Goal: Task Accomplishment & Management: Use online tool/utility

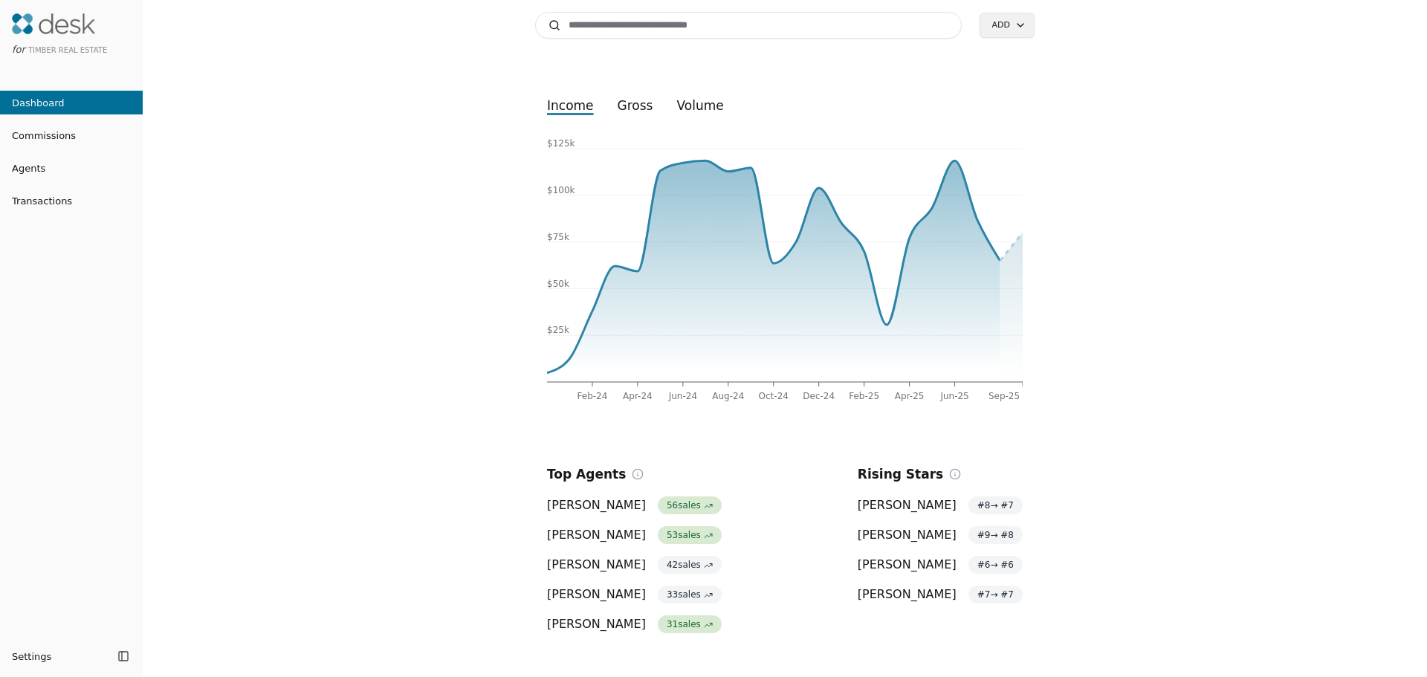
drag, startPoint x: 28, startPoint y: 163, endPoint x: 19, endPoint y: 165, distance: 8.5
click at [28, 163] on span "Agents" at bounding box center [22, 169] width 45 height 16
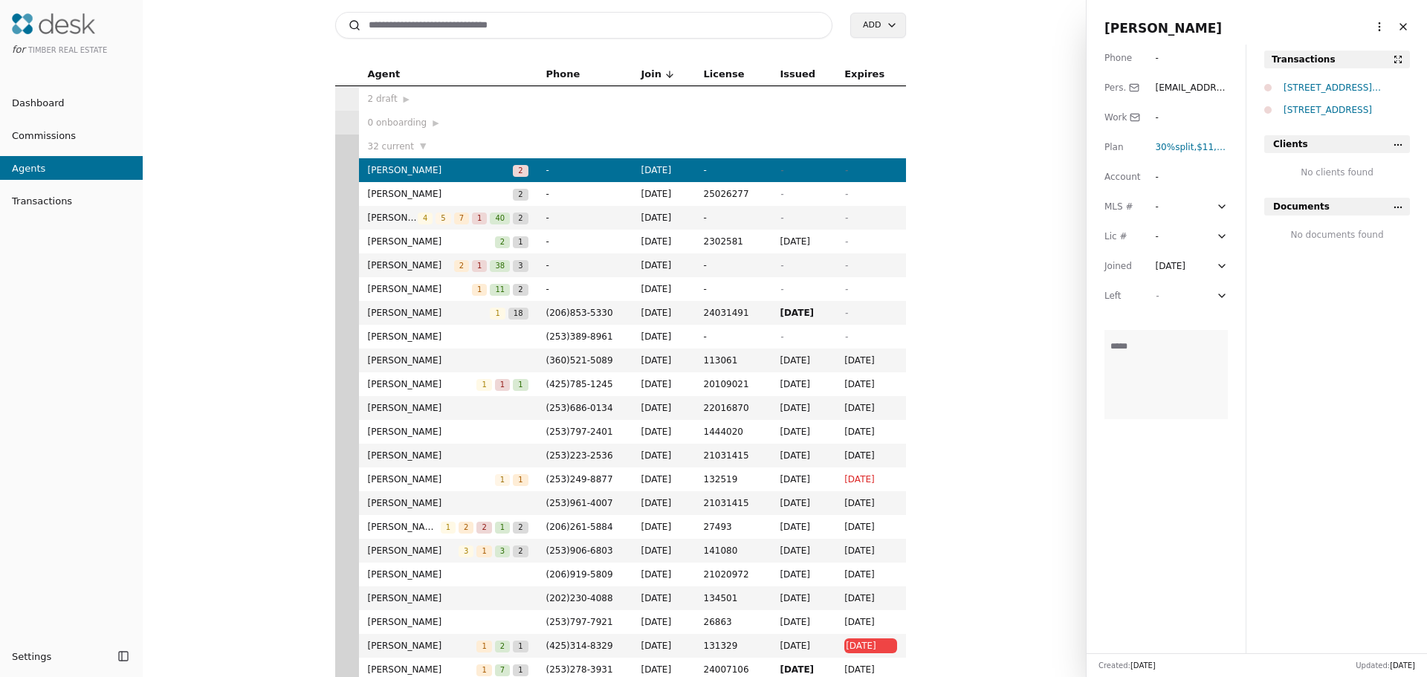
click at [401, 245] on span "[PERSON_NAME]" at bounding box center [431, 241] width 127 height 15
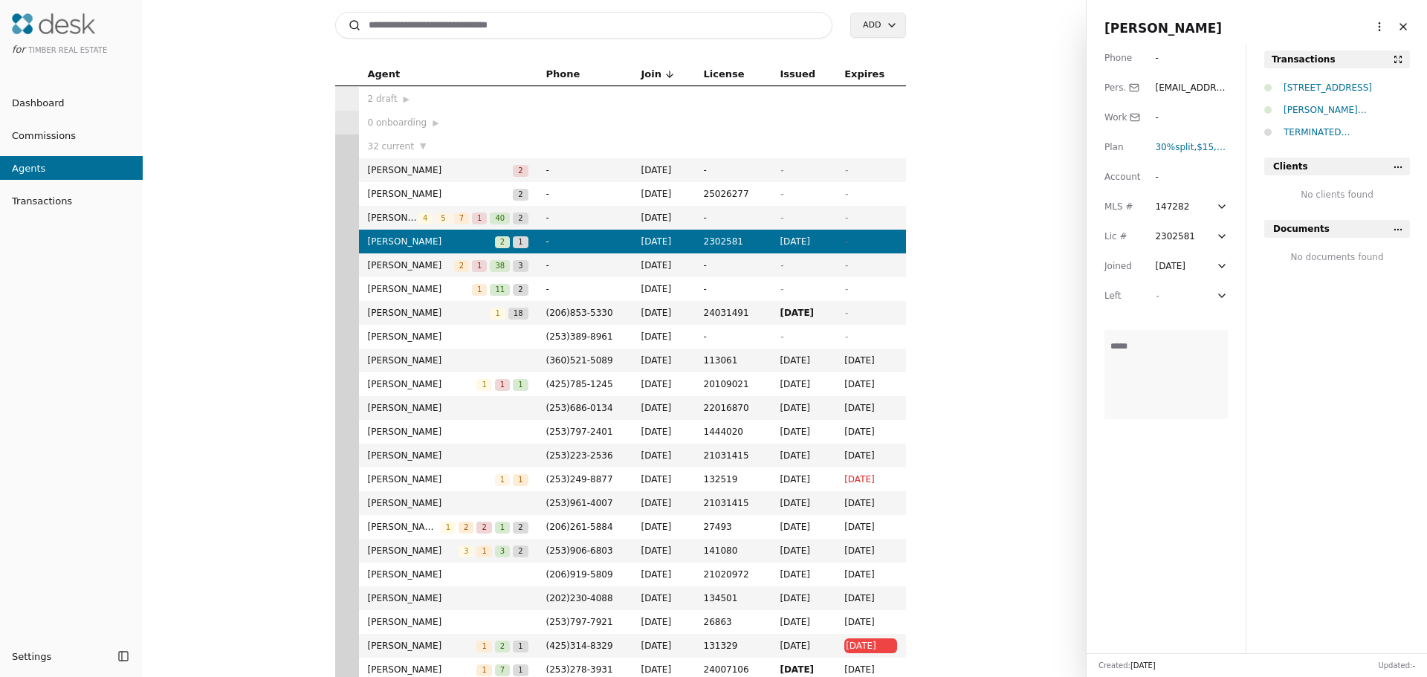
click at [1367, 26] on html "for Timber Real Estate Dashboard Commissions Agents Transactions Settings Toggl…" at bounding box center [713, 338] width 1427 height 677
click at [966, 185] on html "for Timber Real Estate Dashboard Commissions Agents Transactions Settings Toggl…" at bounding box center [713, 338] width 1427 height 677
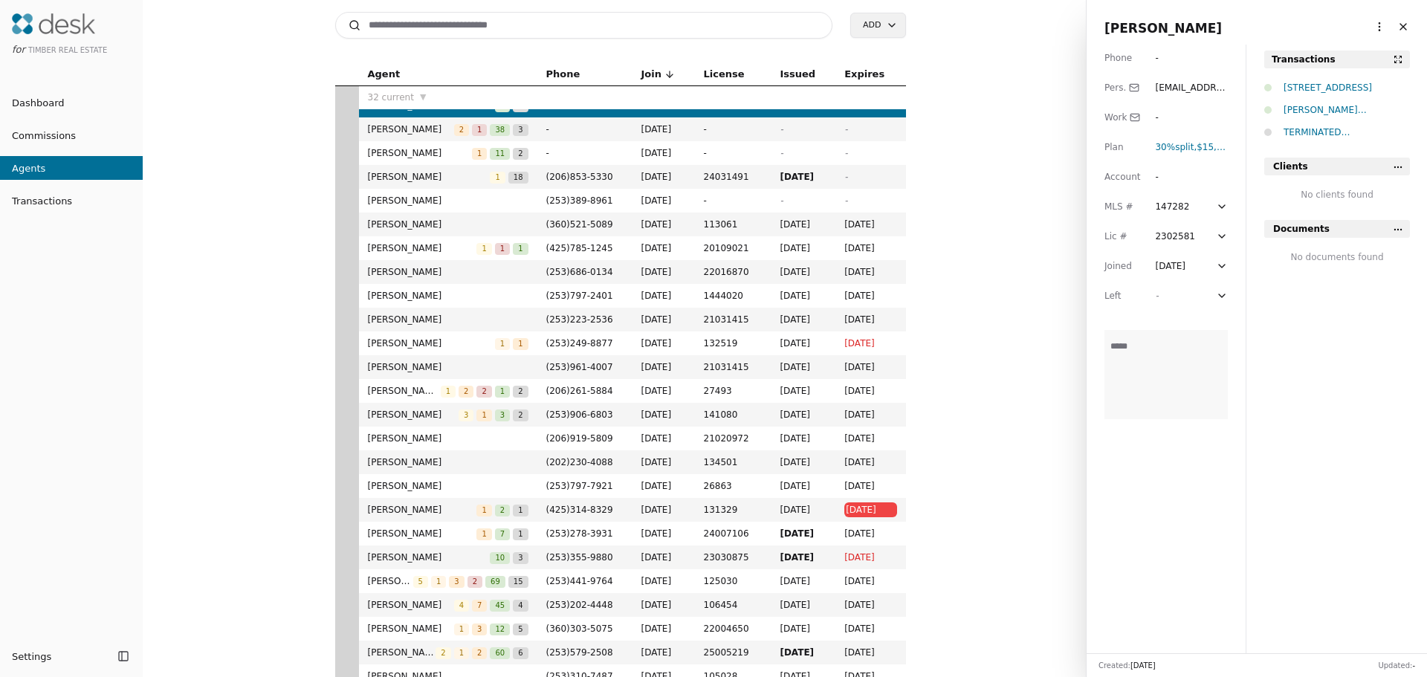
scroll to position [149, 0]
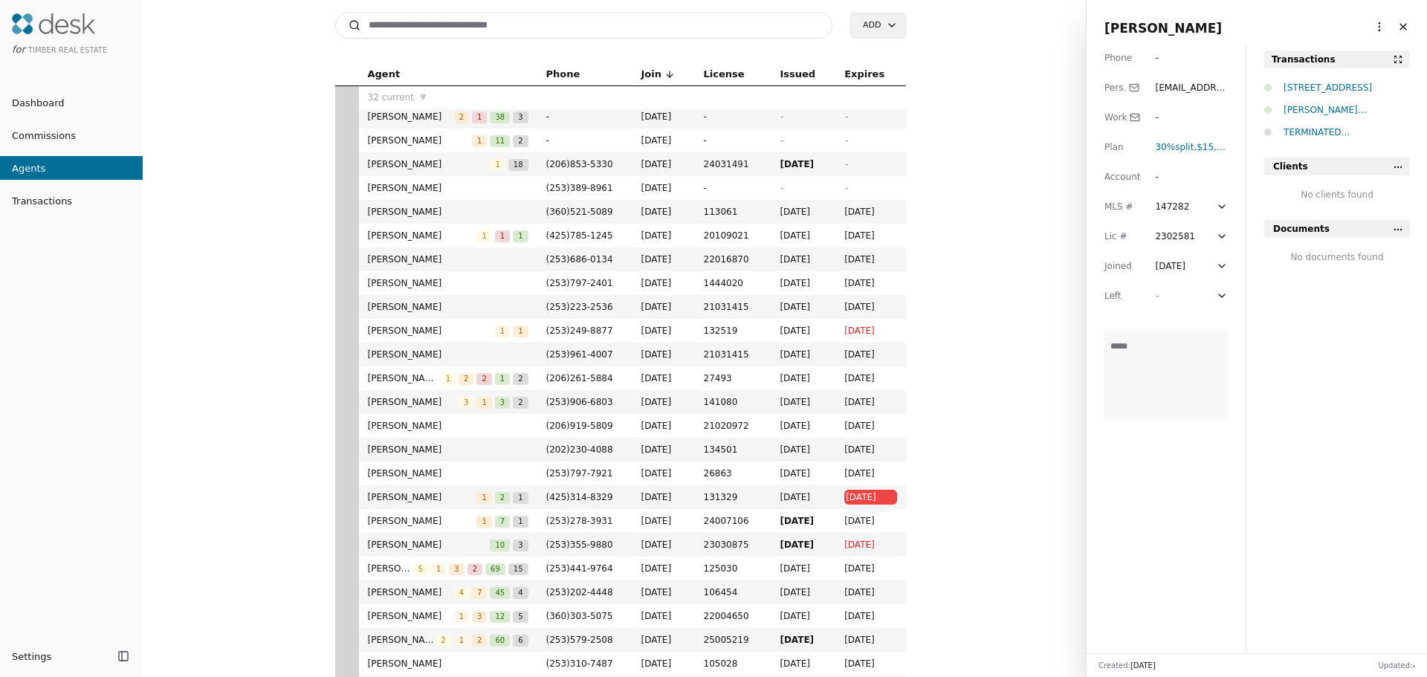
click at [385, 468] on span "[PERSON_NAME]" at bounding box center [448, 473] width 161 height 15
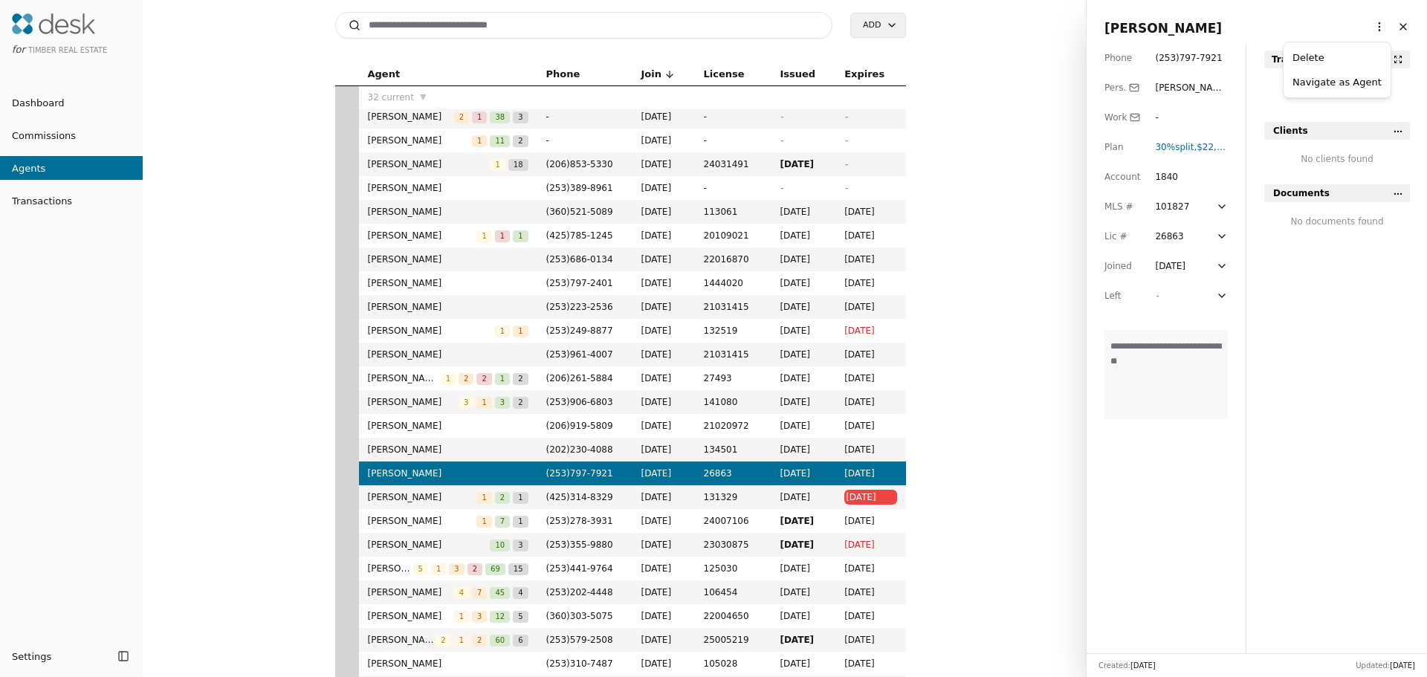
click at [1366, 28] on html "for Timber Real Estate Dashboard Commissions Agents Transactions Settings Toggl…" at bounding box center [713, 338] width 1427 height 677
click at [1007, 271] on html "for Timber Real Estate Dashboard Commissions Agents Transactions Settings Toggl…" at bounding box center [713, 338] width 1427 height 677
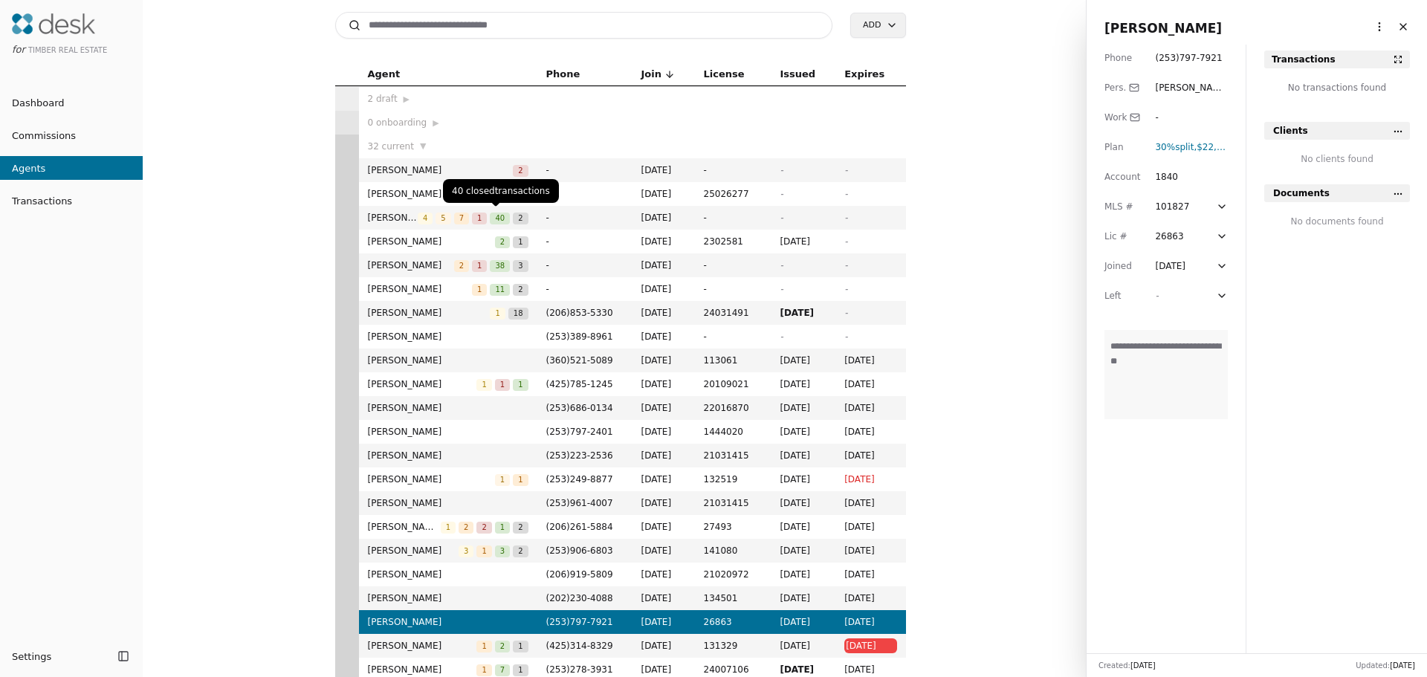
click at [497, 218] on span "40" at bounding box center [500, 219] width 20 height 12
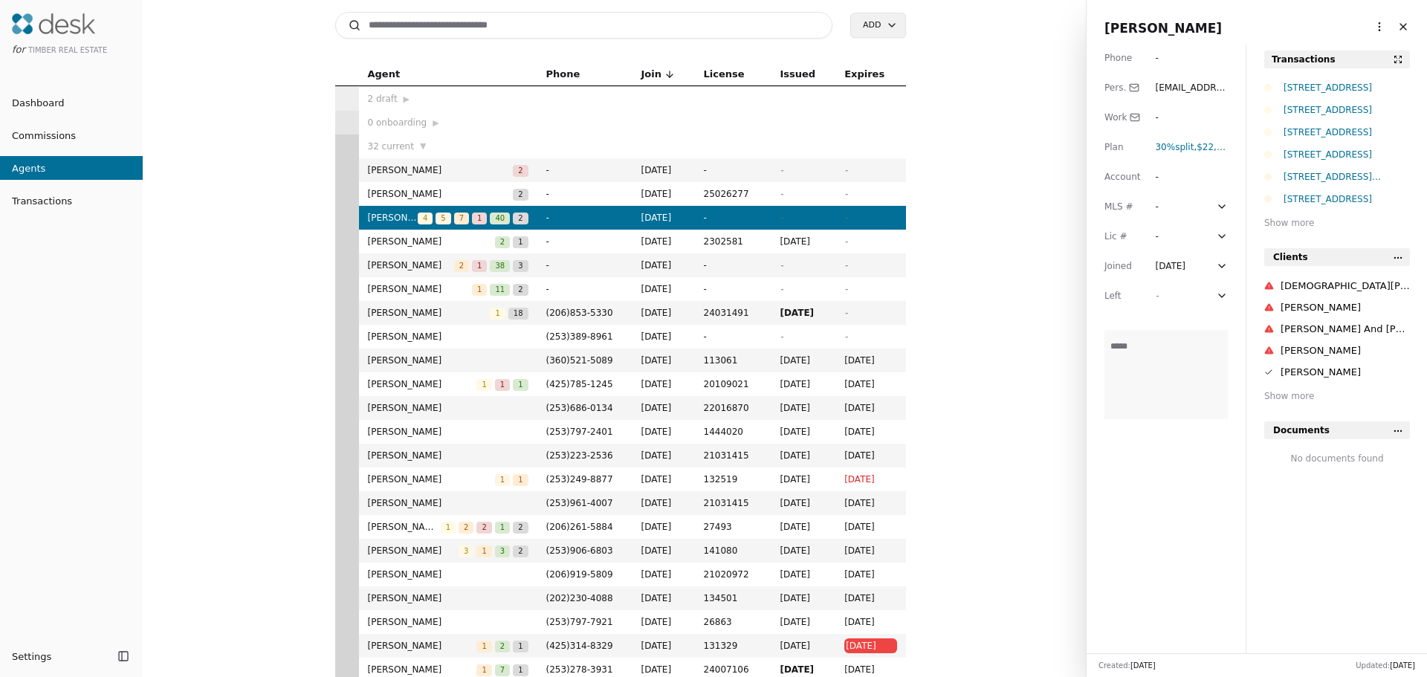
click at [42, 205] on span "Transactions" at bounding box center [36, 201] width 72 height 16
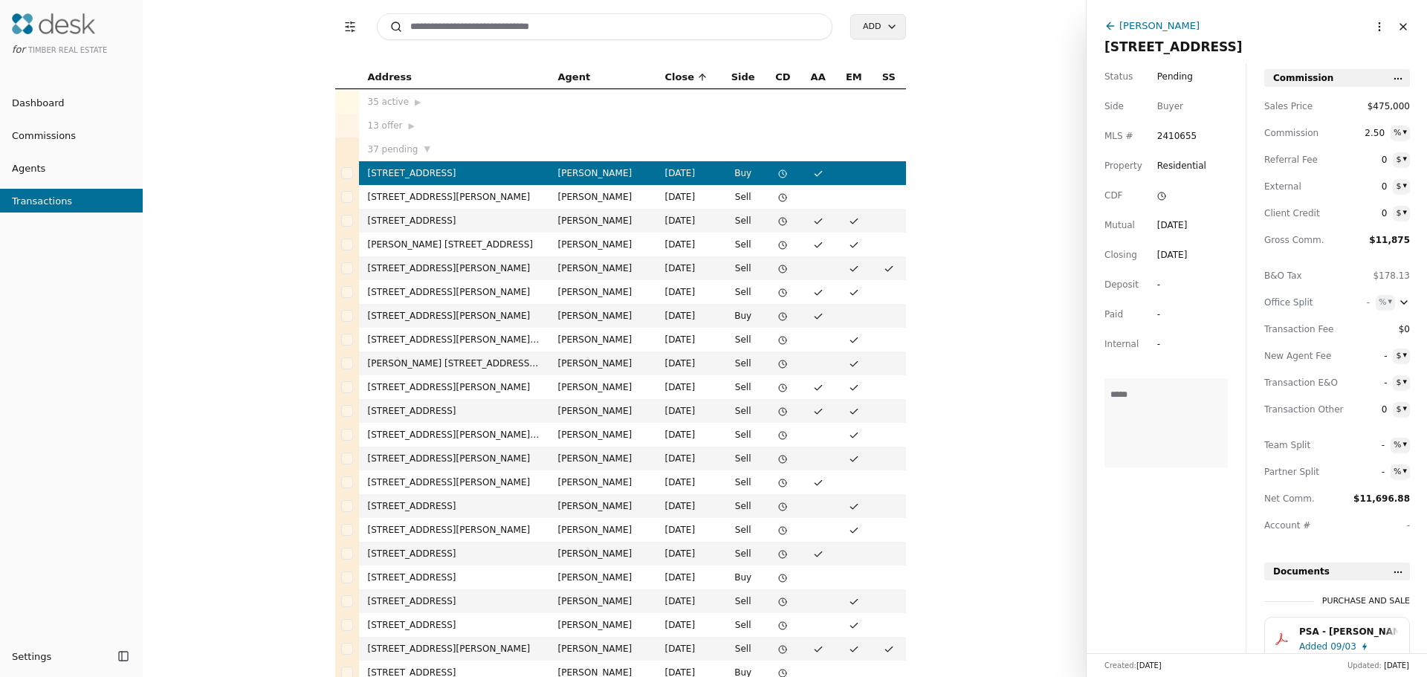
click at [893, 7] on div "Transaction Filters Search Add" at bounding box center [620, 27] width 571 height 54
click at [888, 21] on html "for Timber Real Estate Dashboard Commissions Agents Transactions Settings Toggl…" at bounding box center [713, 338] width 1427 height 677
click at [1007, 41] on html "for Timber Real Estate Dashboard Commissions Agents Transactions Settings Toggl…" at bounding box center [713, 338] width 1427 height 677
click at [384, 103] on div "35 active ▶" at bounding box center [454, 101] width 172 height 15
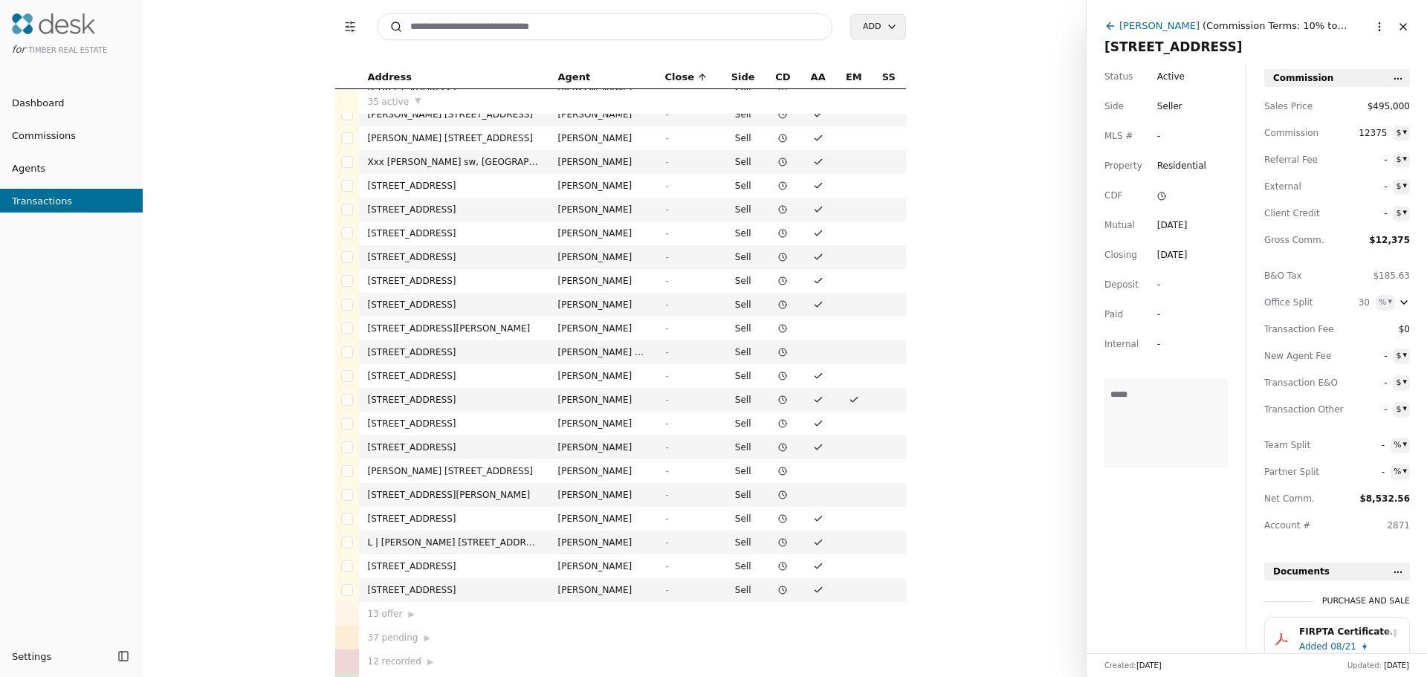
scroll to position [437, 0]
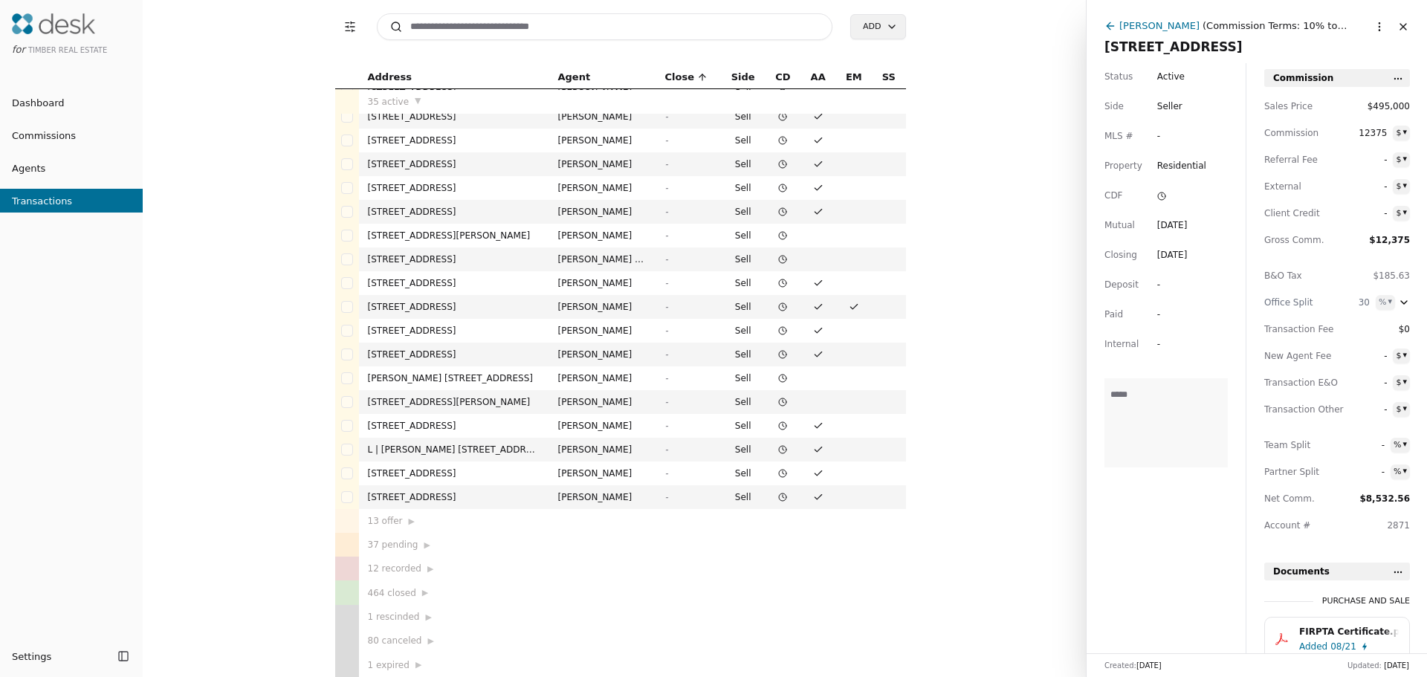
click at [381, 591] on div "464 closed ▶" at bounding box center [454, 592] width 172 height 15
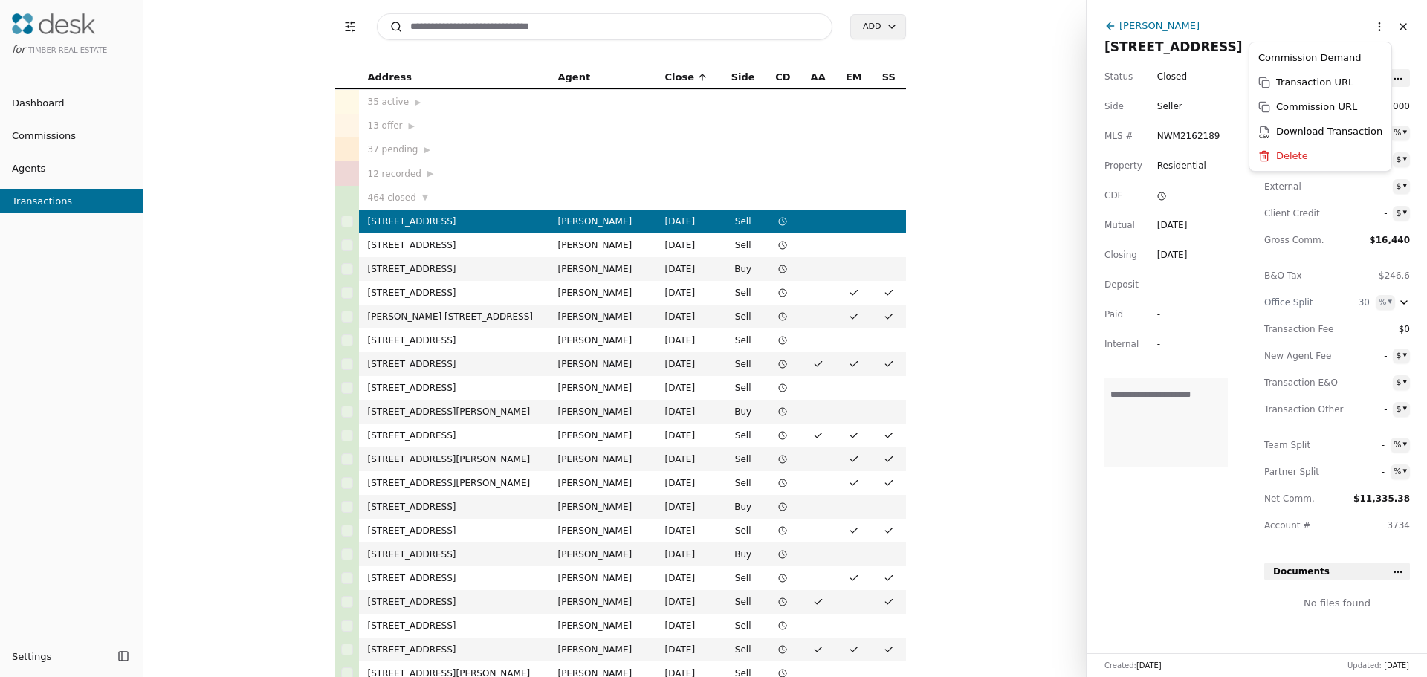
click at [1364, 29] on html "for Timber Real Estate Dashboard Commissions Agents Transactions Settings Toggl…" at bounding box center [713, 338] width 1427 height 677
click at [981, 184] on html "for Timber Real Estate Dashboard Commissions Agents Transactions Settings Toggl…" at bounding box center [713, 338] width 1427 height 677
click at [352, 28] on button "Transaction Filters" at bounding box center [350, 27] width 30 height 30
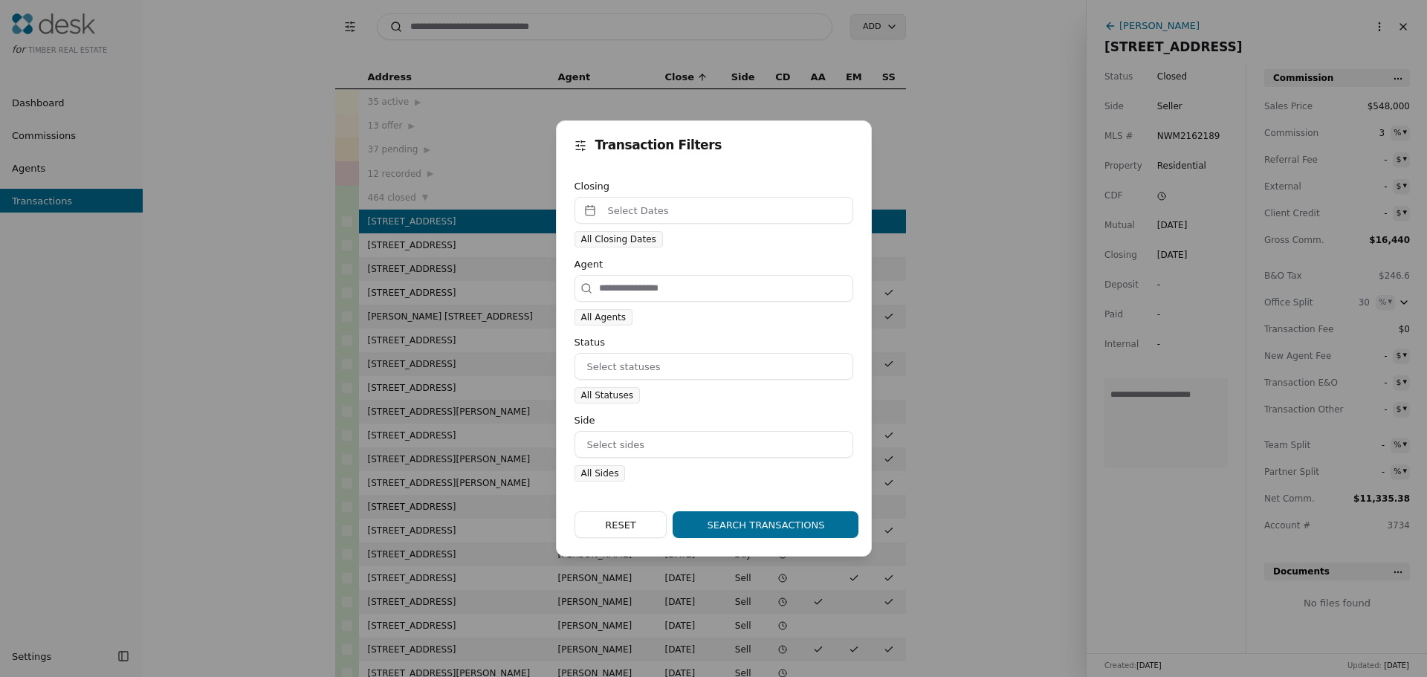
click at [352, 28] on div "Transaction Filters Closing Select Dates All Closing Dates Agent All Agents Sta…" at bounding box center [713, 338] width 1427 height 677
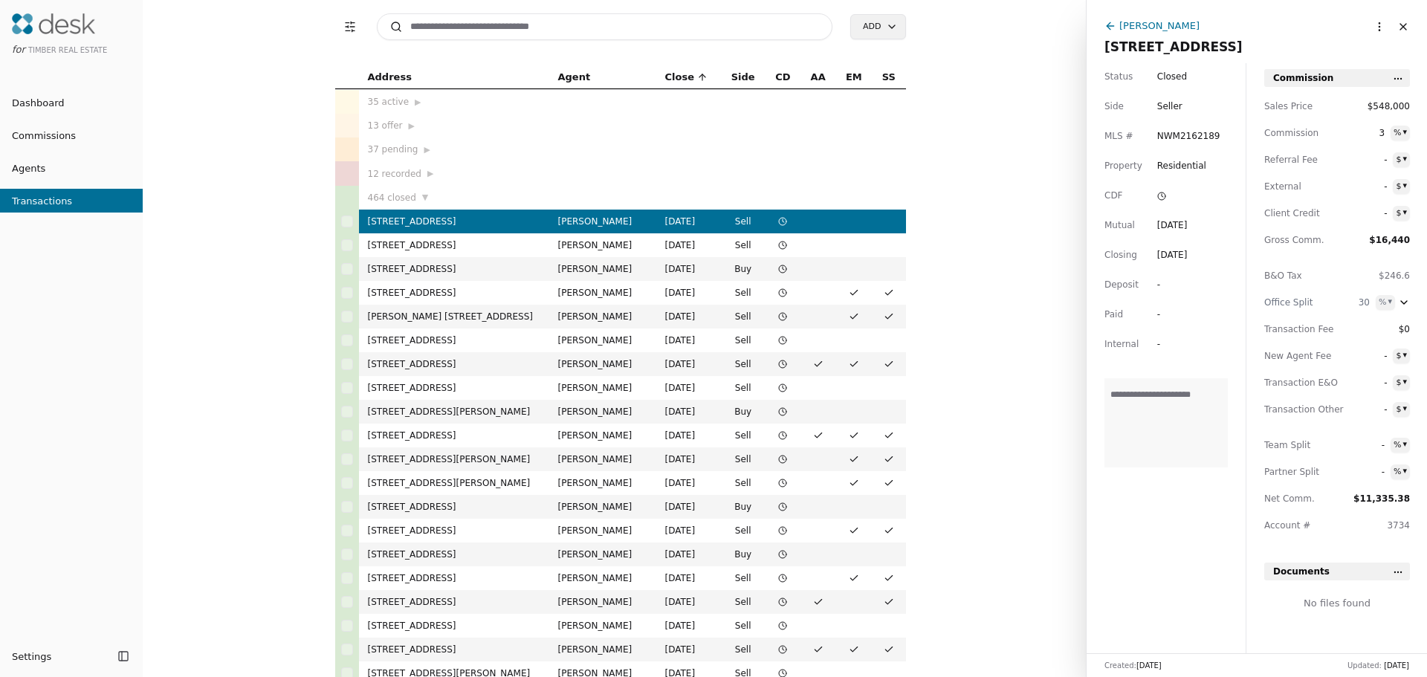
click at [349, 25] on button "Transaction Filters" at bounding box center [350, 27] width 30 height 30
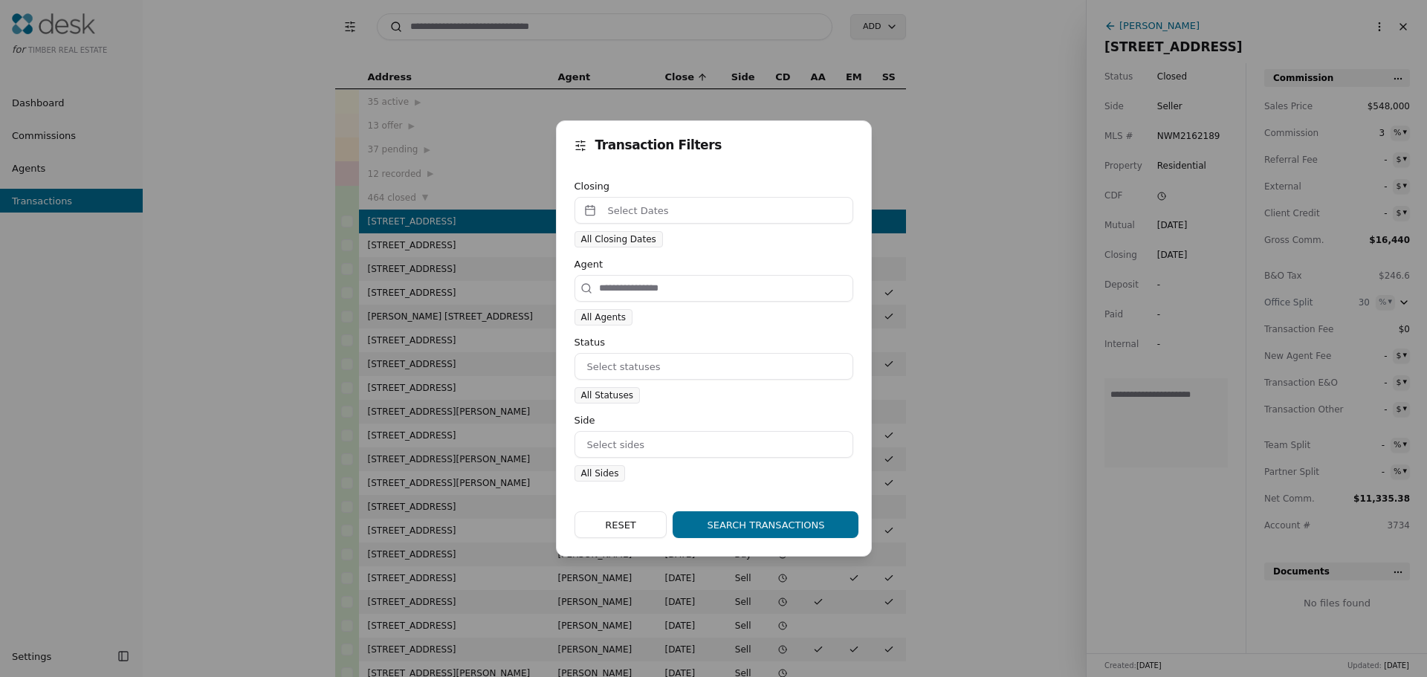
click at [662, 213] on button "Select Dates" at bounding box center [714, 210] width 279 height 27
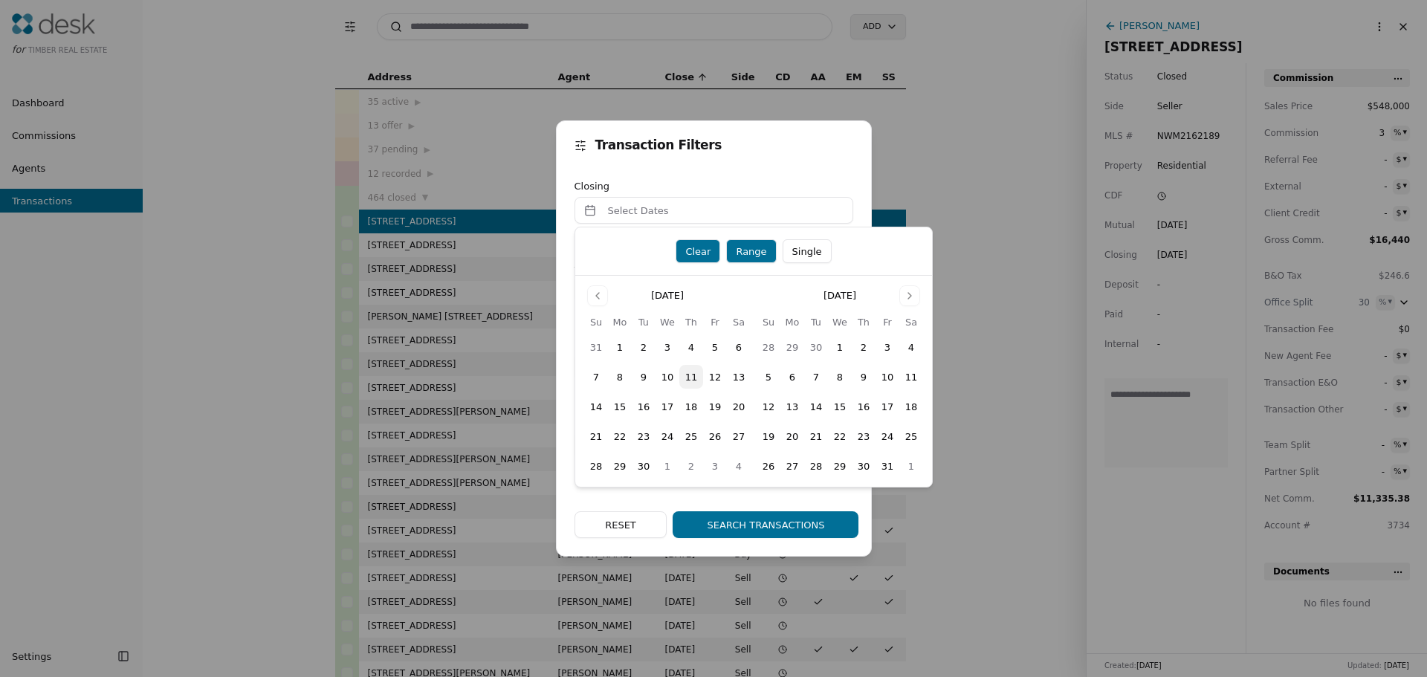
click at [595, 297] on button "Go to previous month" at bounding box center [597, 295] width 21 height 21
click at [717, 350] on button "1" at bounding box center [715, 347] width 24 height 24
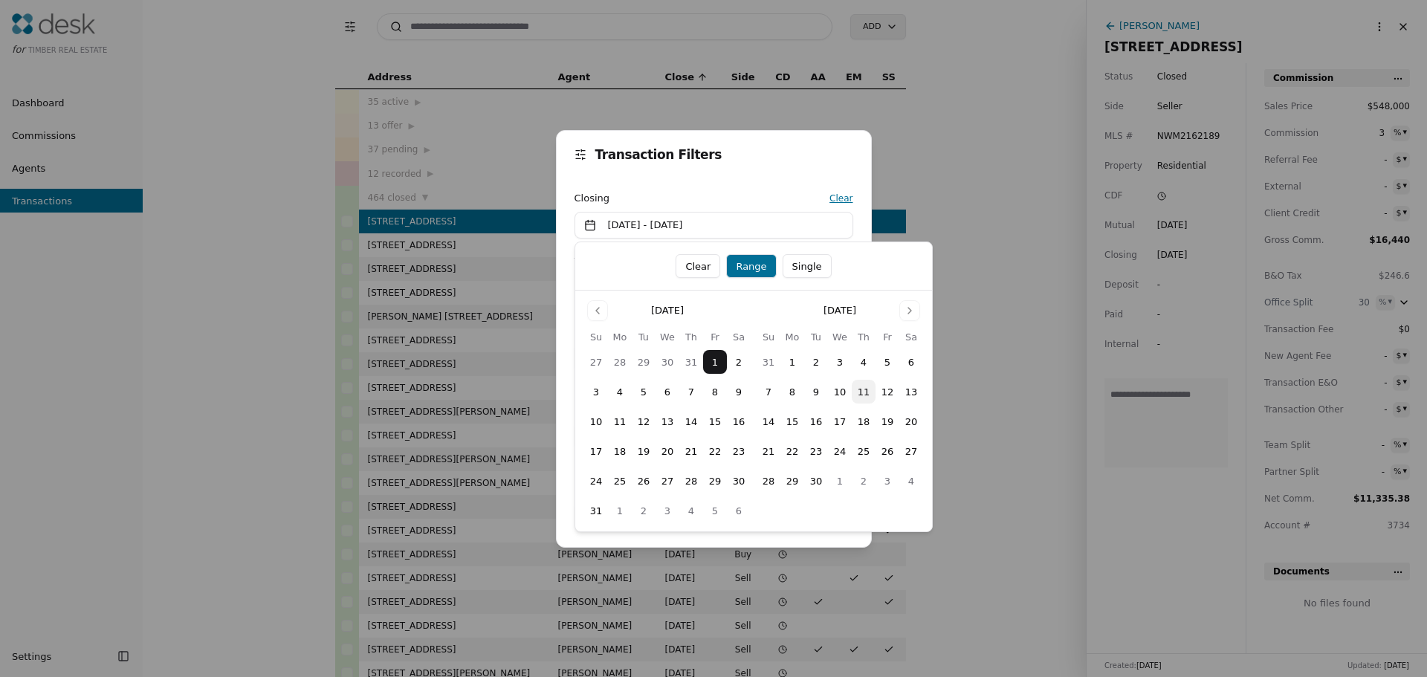
click at [597, 513] on button "31" at bounding box center [596, 511] width 24 height 24
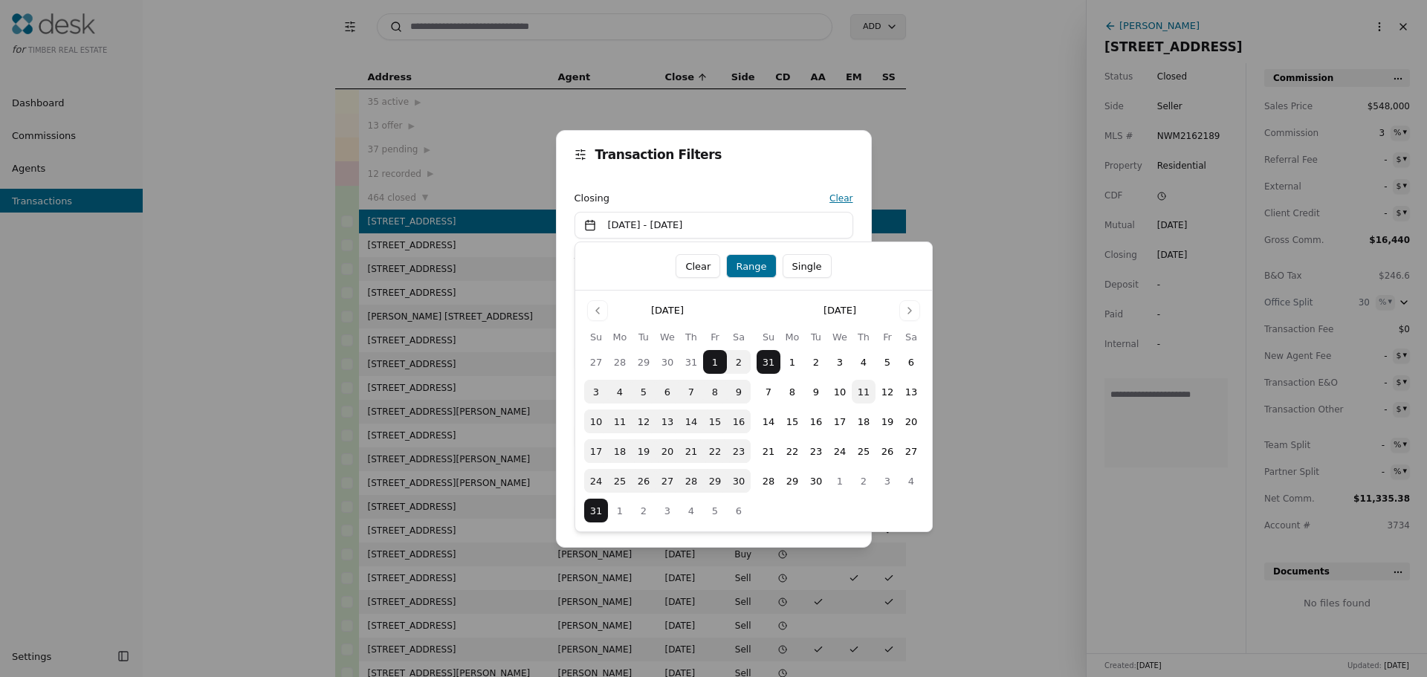
click at [791, 161] on div "Transaction Filters" at bounding box center [714, 164] width 279 height 30
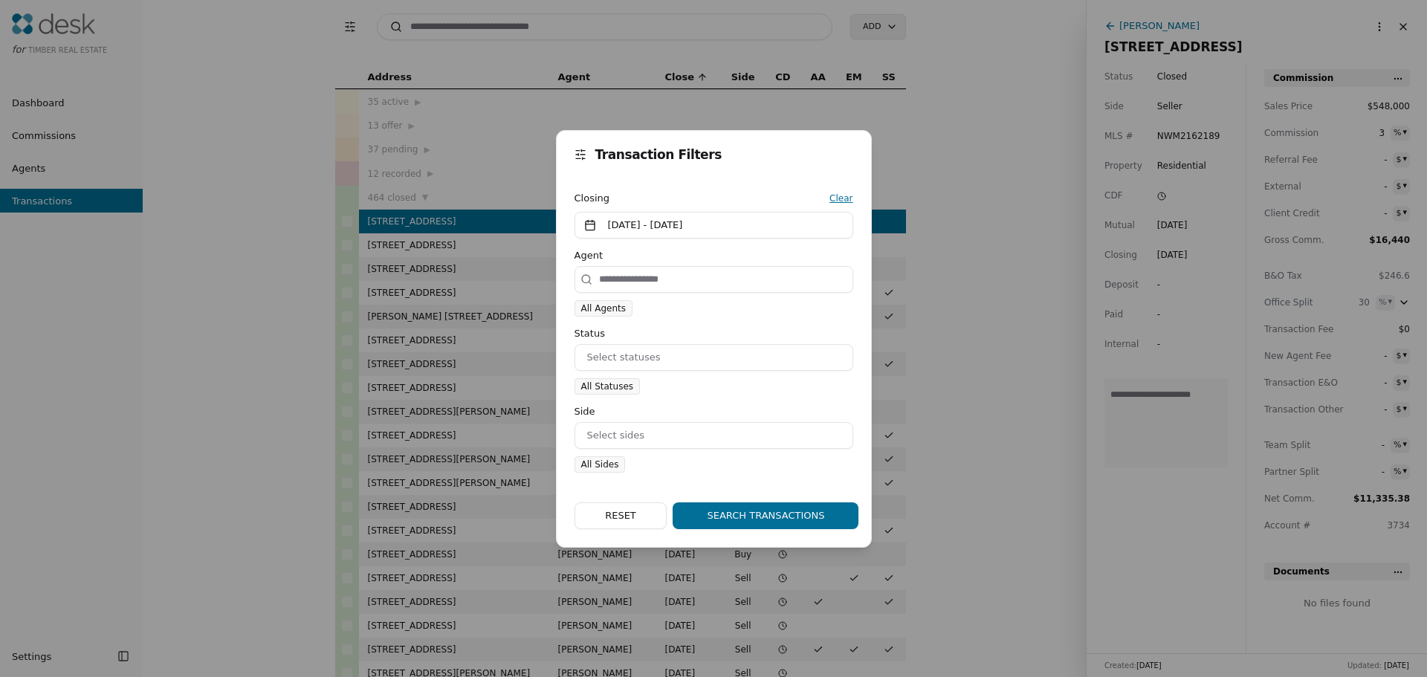
click at [618, 352] on button "Select statuses" at bounding box center [714, 357] width 279 height 27
click at [593, 510] on button "button" at bounding box center [593, 505] width 12 height 12
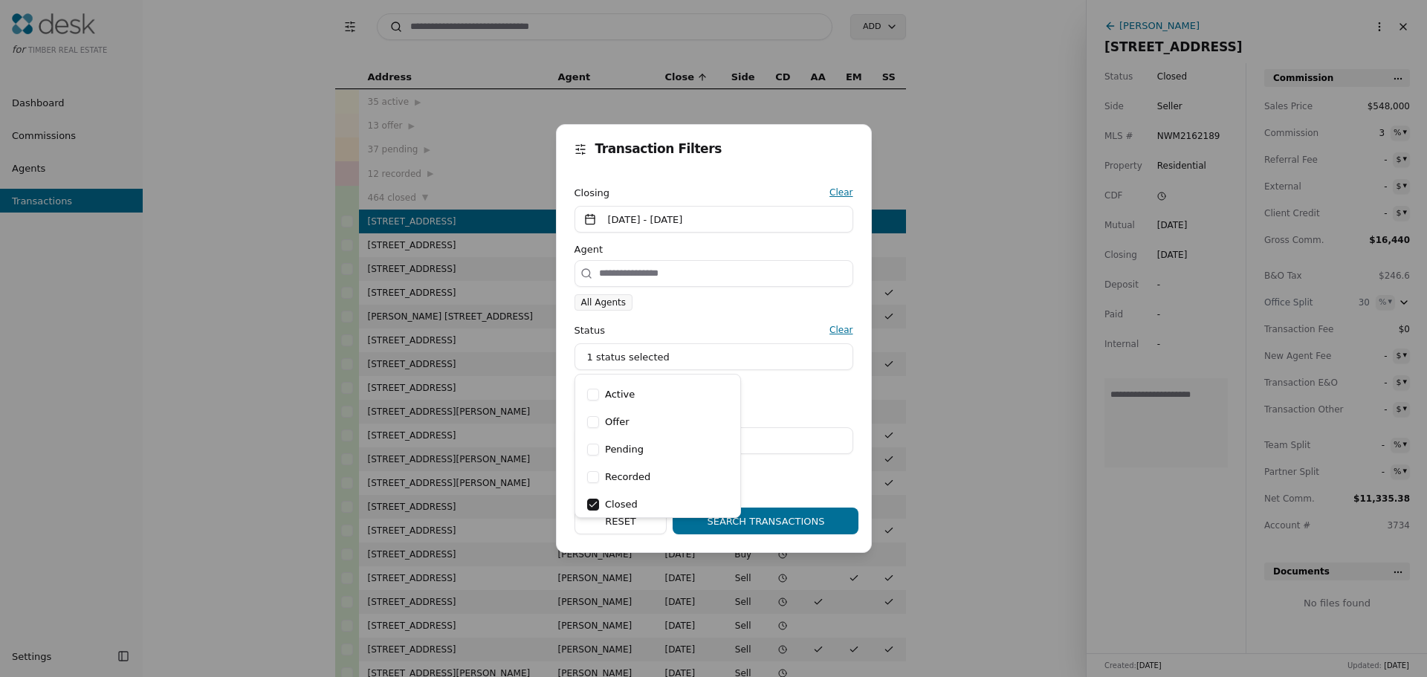
click at [738, 309] on div "All Agents" at bounding box center [714, 302] width 279 height 18
click at [773, 522] on button "Search Transactions" at bounding box center [766, 521] width 186 height 27
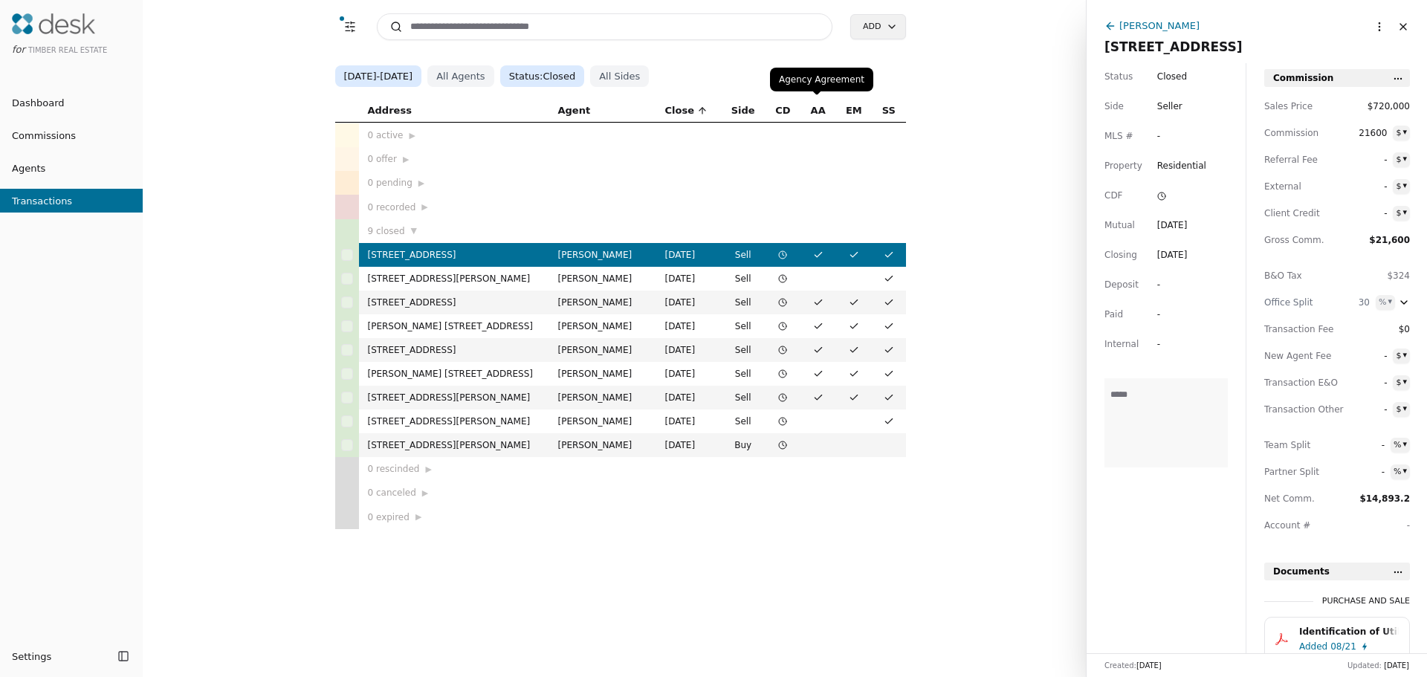
click at [805, 84] on div "Agency Agreement Agency Agreement" at bounding box center [821, 80] width 103 height 24
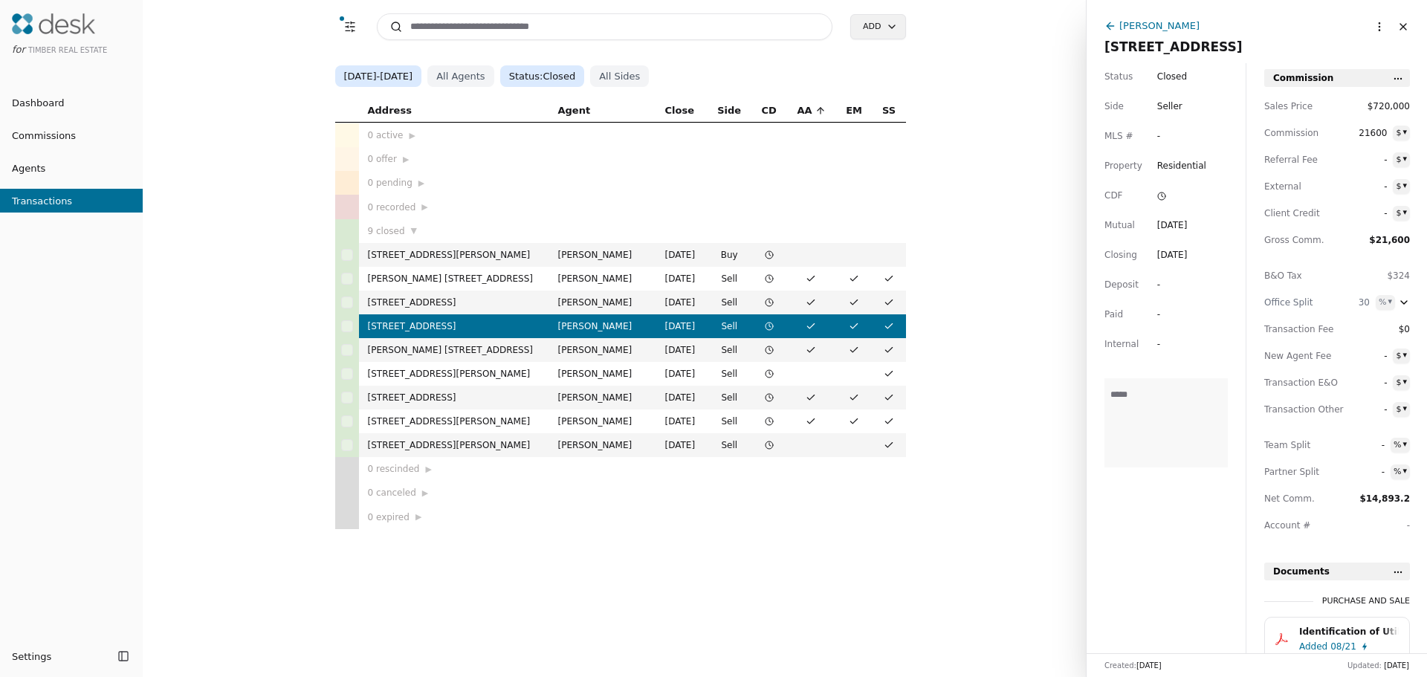
click at [901, 181] on td at bounding box center [889, 183] width 33 height 24
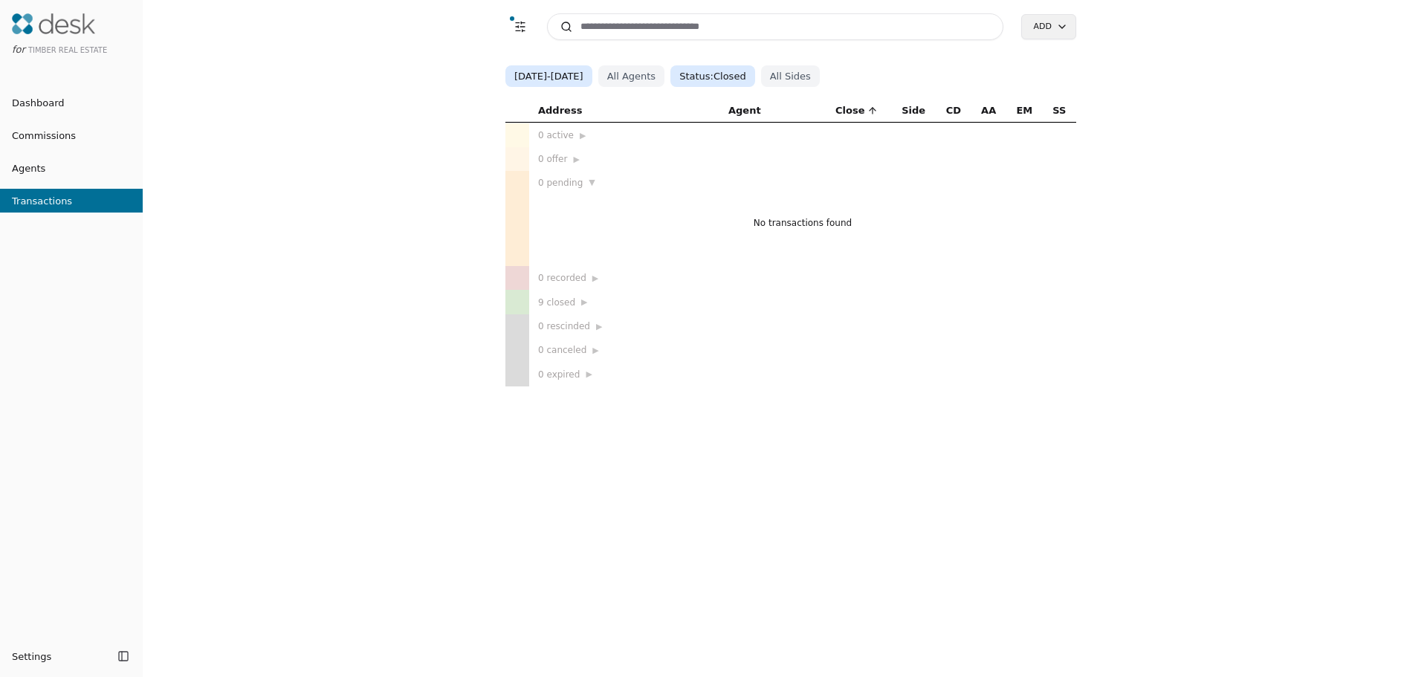
click at [424, 119] on div "Address Agent Close Side CD AA EM SS 0 active ▶ 0 offer ▶ 0 pending ▼ No transa…" at bounding box center [791, 243] width 1273 height 288
click at [518, 20] on button "Transaction Filters" at bounding box center [521, 27] width 30 height 30
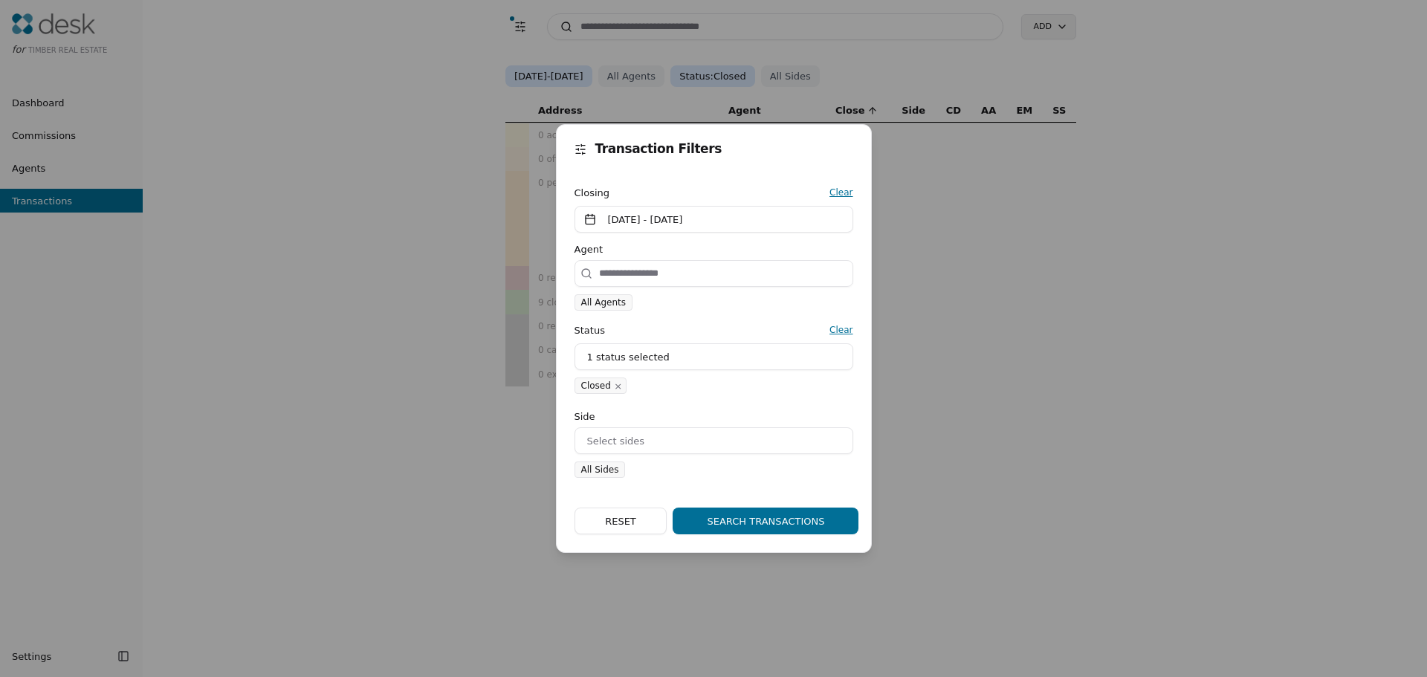
click at [425, 148] on div "Transaction Filters Closing Clear [DATE] - [DATE] Agent All Agents Status Clear…" at bounding box center [713, 338] width 1427 height 677
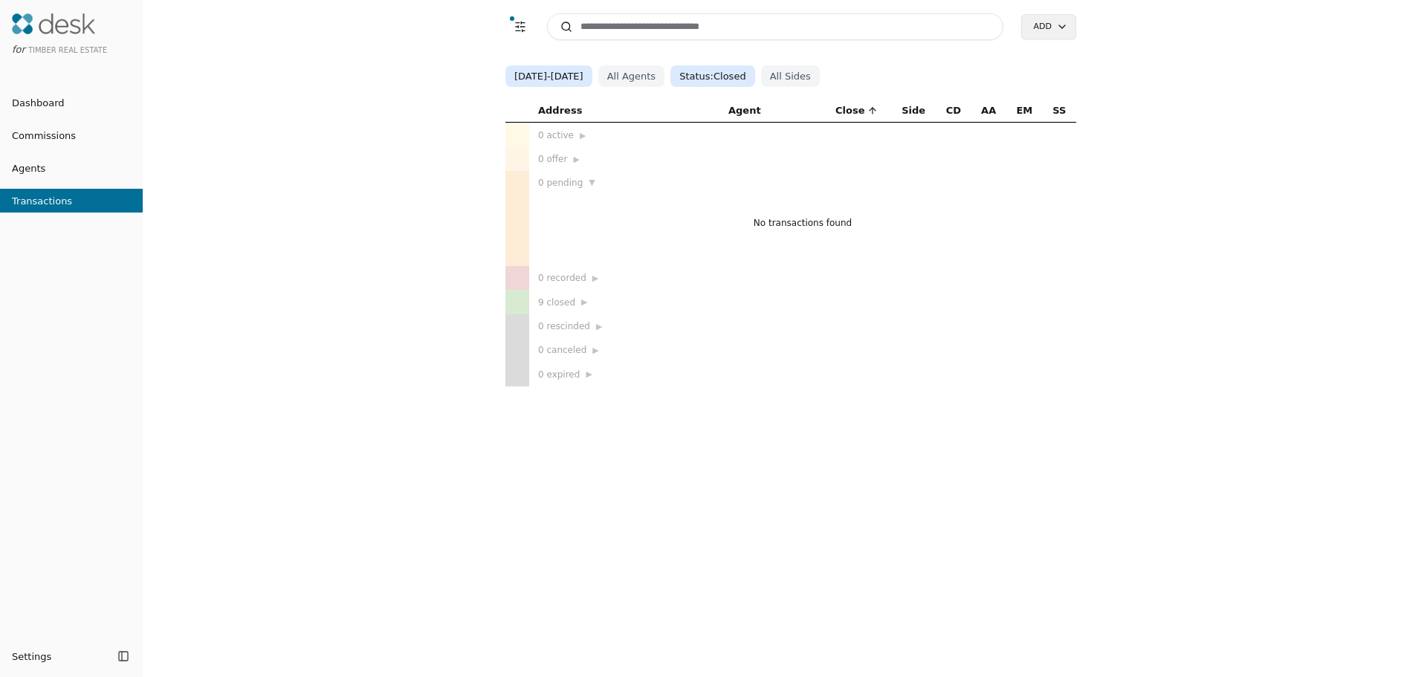
click at [1210, 33] on div "Transaction Filters Search Add [DATE] - [DATE] All Agents Status: Closed All Si…" at bounding box center [785, 338] width 1285 height 677
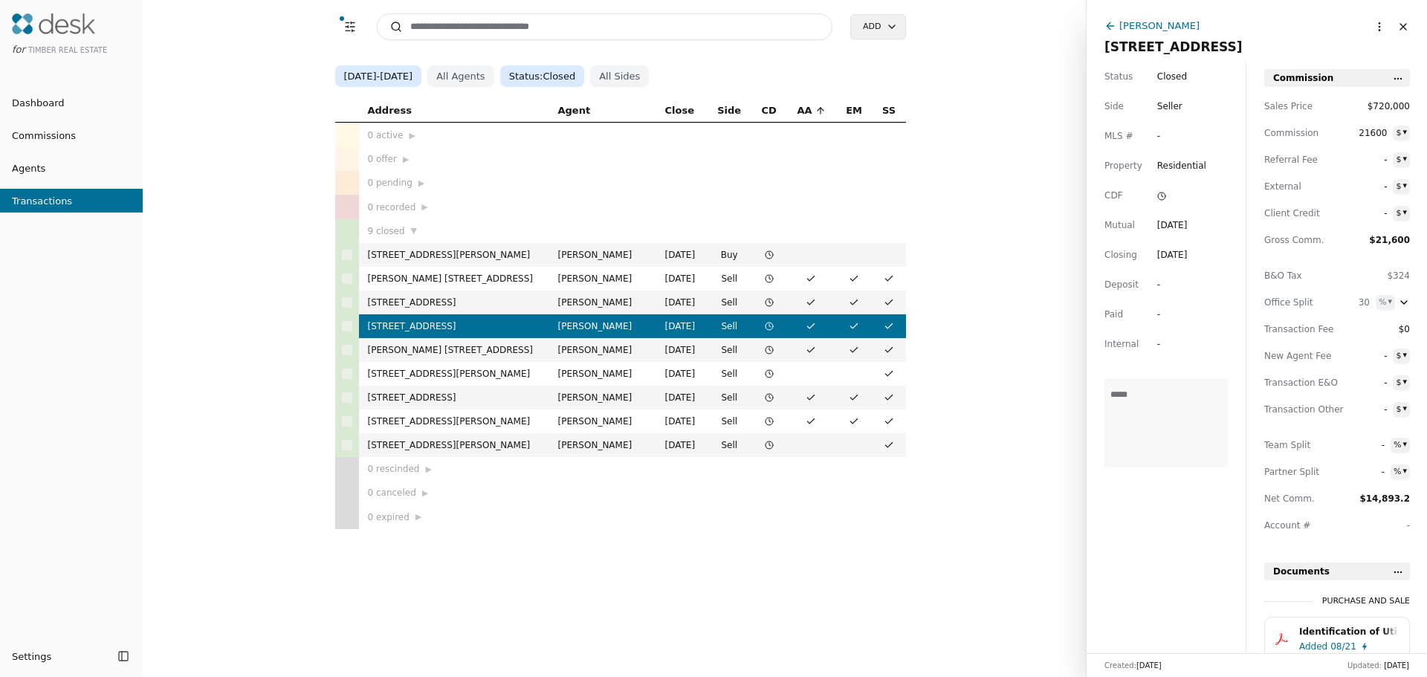
click at [245, 48] on div "Transaction Filters Search Add [DATE] - [DATE] All Agents Status: Closed All Si…" at bounding box center [614, 338] width 943 height 677
